Goal: Information Seeking & Learning: Learn about a topic

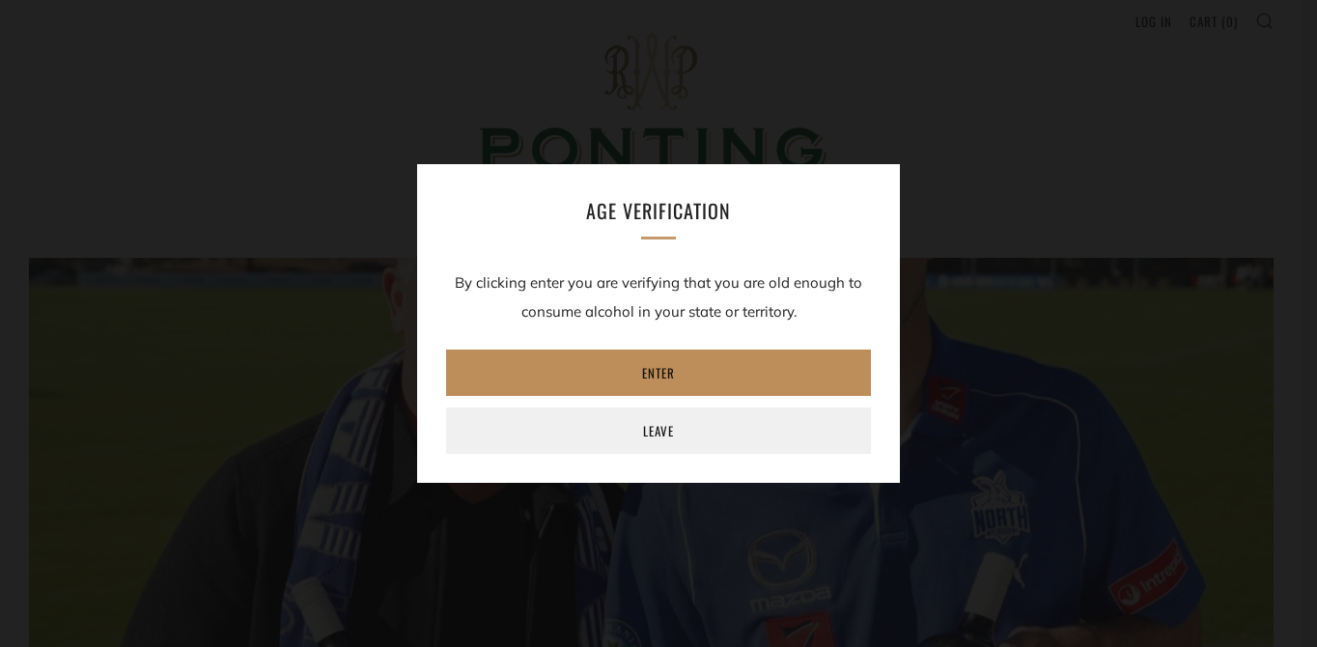
click at [768, 361] on link "Enter" at bounding box center [658, 373] width 425 height 46
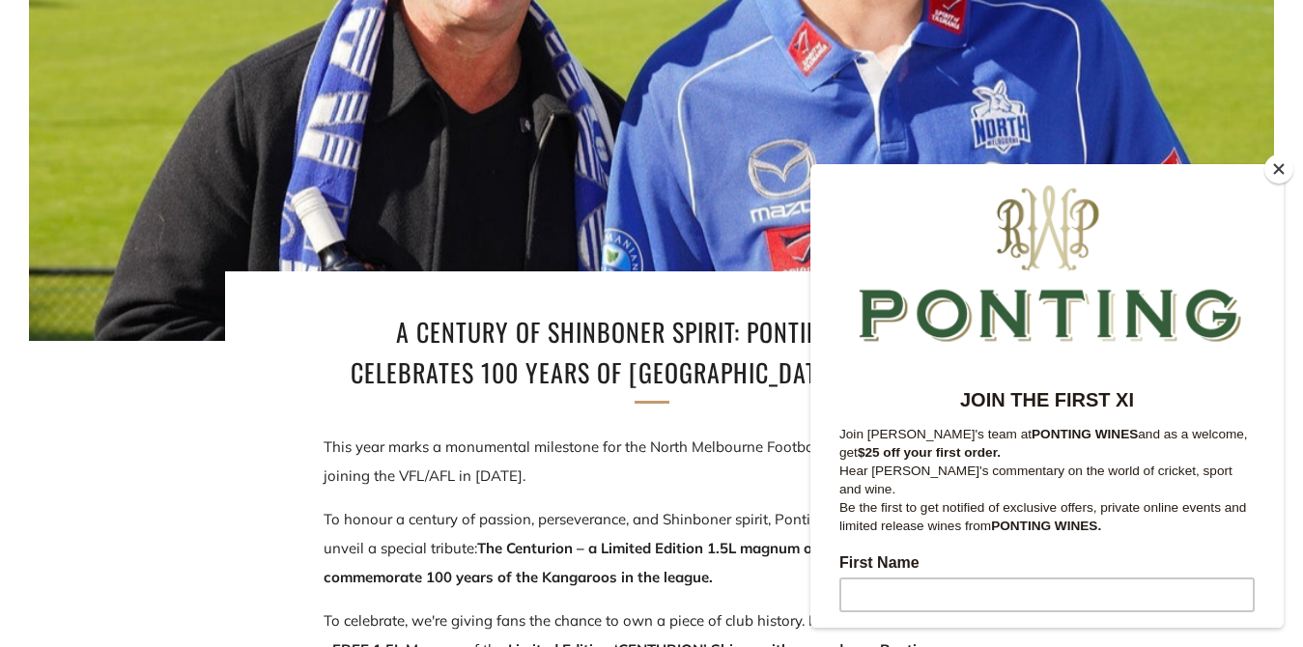
scroll to position [445, 0]
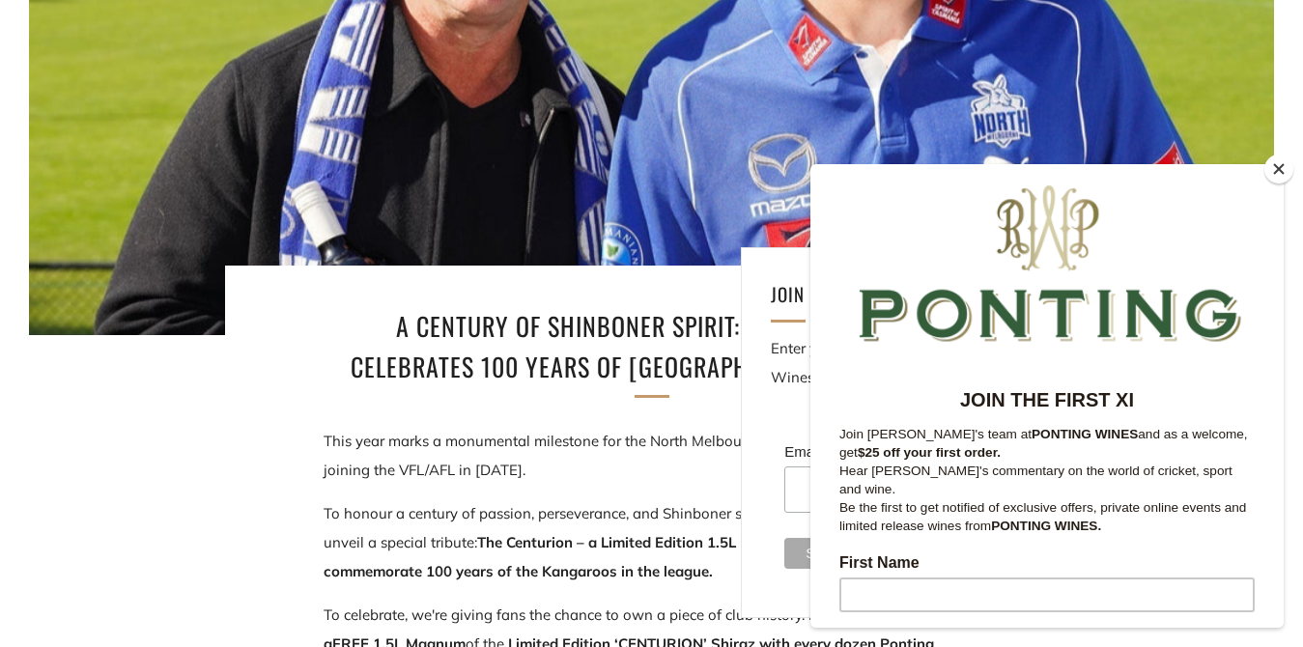
click at [1273, 168] on button "Close" at bounding box center [1278, 168] width 29 height 29
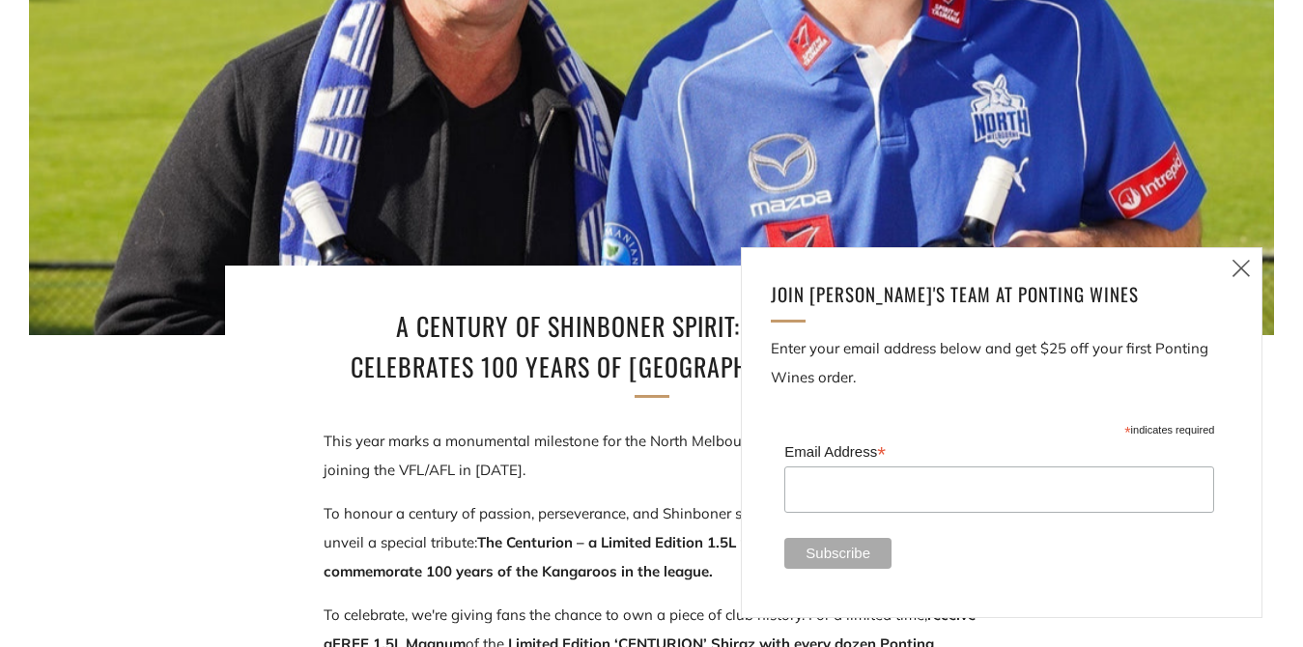
click at [1247, 267] on icon at bounding box center [1240, 268] width 23 height 24
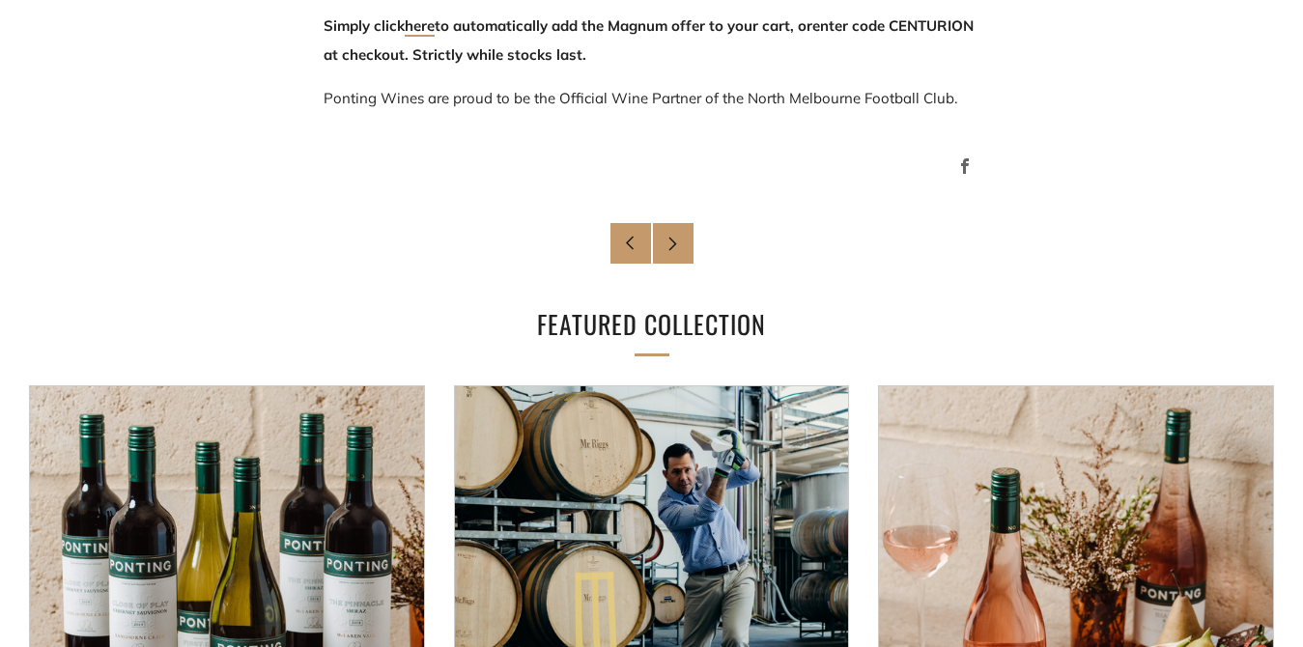
scroll to position [1614, 0]
click at [675, 241] on icon at bounding box center [672, 242] width 14 height 14
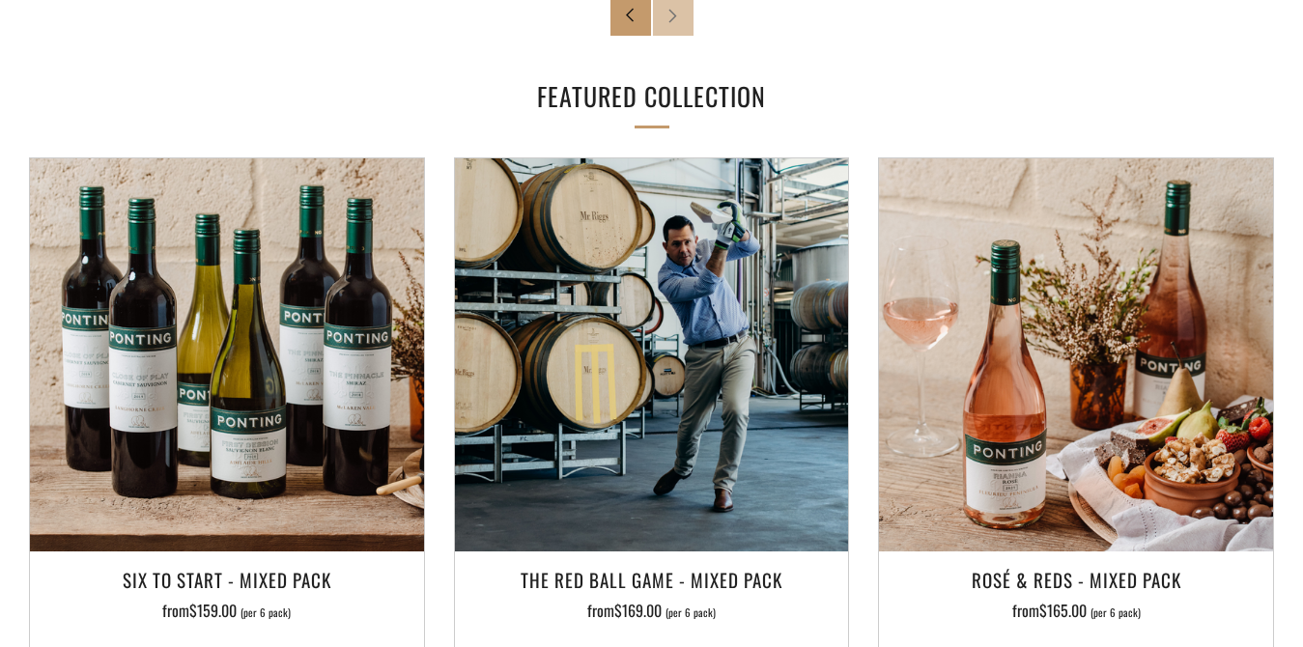
scroll to position [2444, 0]
